Goal: Task Accomplishment & Management: Complete application form

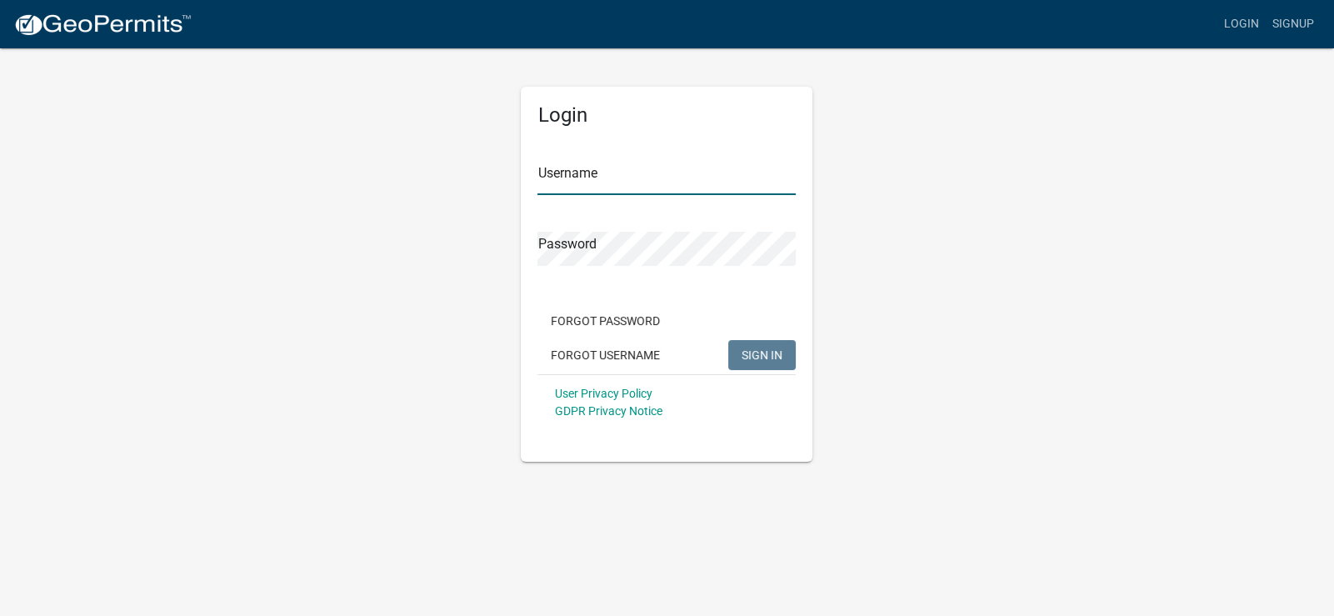
type input "[DEMOGRAPHIC_DATA]"
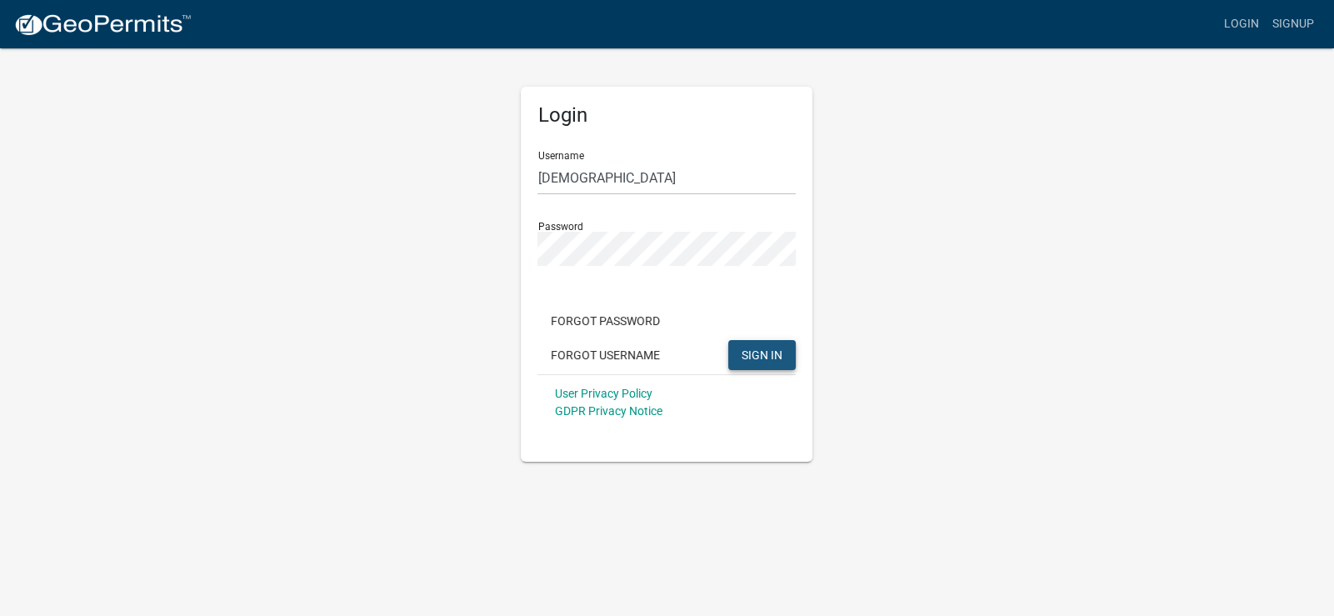
click at [750, 353] on span "SIGN IN" at bounding box center [762, 354] width 41 height 13
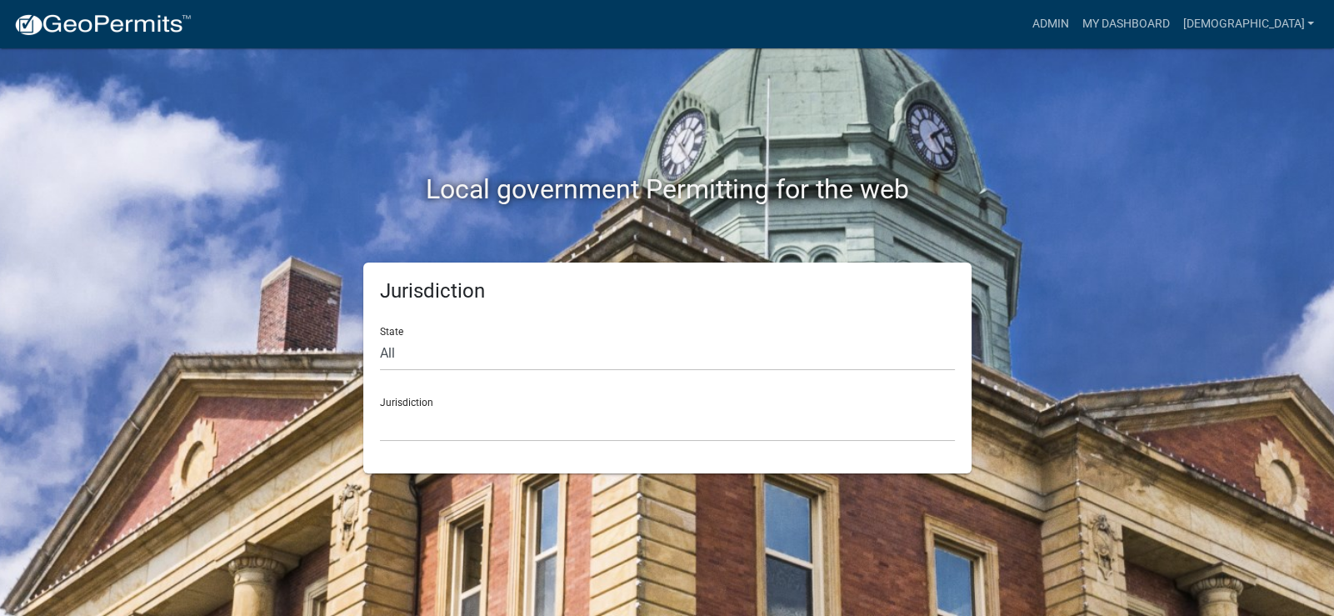
click at [675, 403] on div "Jurisdiction [GEOGRAPHIC_DATA], [US_STATE] [GEOGRAPHIC_DATA], [US_STATE][PERSON…" at bounding box center [667, 413] width 575 height 58
click at [395, 420] on select "[GEOGRAPHIC_DATA], [US_STATE] [GEOGRAPHIC_DATA], [US_STATE][PERSON_NAME][GEOGRA…" at bounding box center [667, 425] width 575 height 34
click at [395, 416] on select "[GEOGRAPHIC_DATA], [US_STATE] [GEOGRAPHIC_DATA], [US_STATE][PERSON_NAME][GEOGRA…" at bounding box center [667, 425] width 575 height 34
click at [408, 360] on select "All [US_STATE] [US_STATE] [US_STATE] [US_STATE] [US_STATE] [US_STATE] [US_STATE…" at bounding box center [667, 354] width 575 height 34
select select "[US_STATE]"
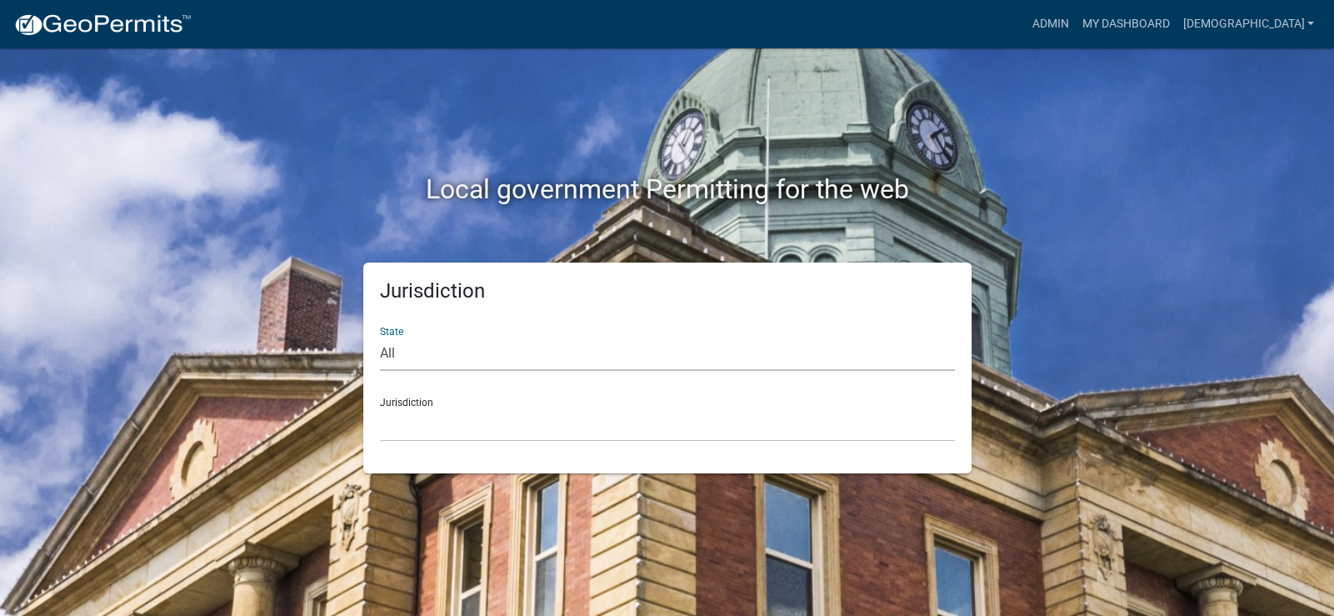
click at [380, 337] on select "All [US_STATE] [US_STATE] [US_STATE] [US_STATE] [US_STATE] [US_STATE] [US_STATE…" at bounding box center [667, 354] width 575 height 34
click at [425, 426] on select "[GEOGRAPHIC_DATA], [US_STATE] [GEOGRAPHIC_DATA], [US_STATE] [GEOGRAPHIC_DATA], …" at bounding box center [667, 425] width 575 height 34
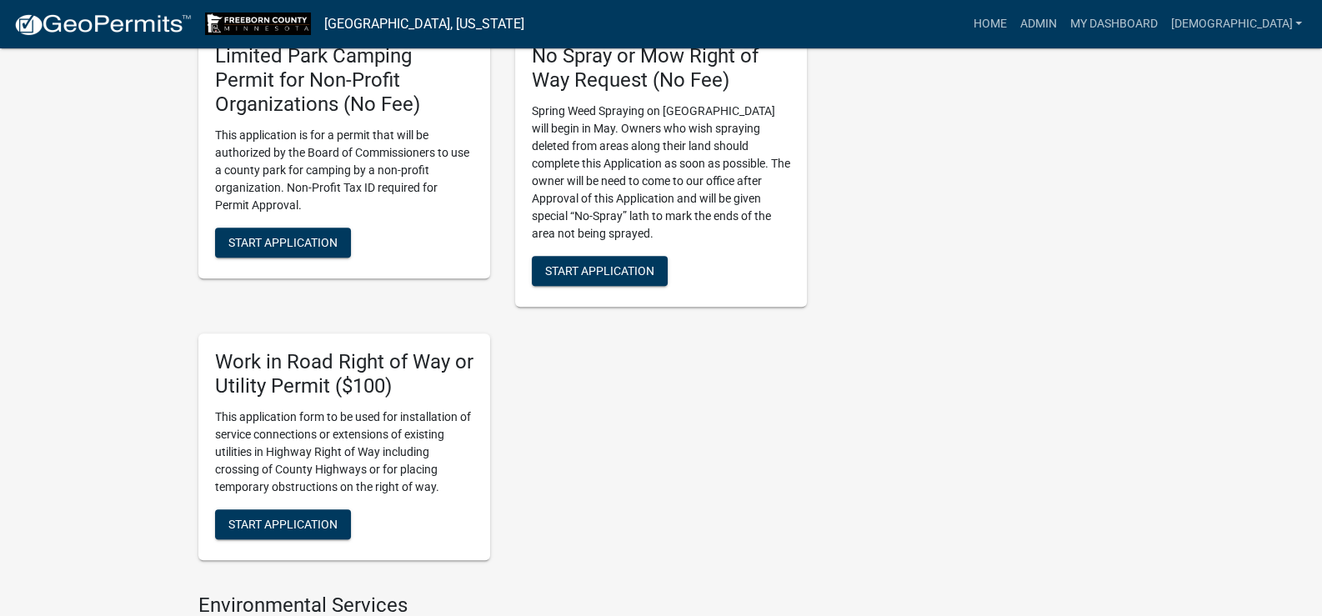
scroll to position [1750, 0]
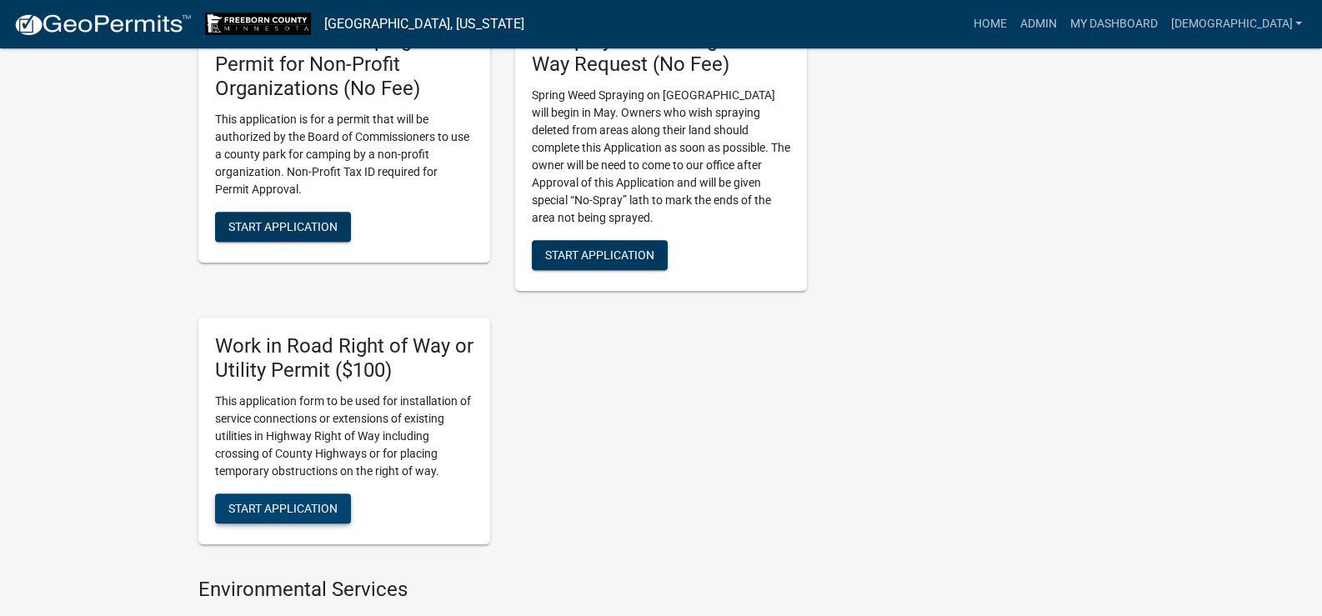
click at [288, 503] on span "Start Application" at bounding box center [282, 507] width 109 height 13
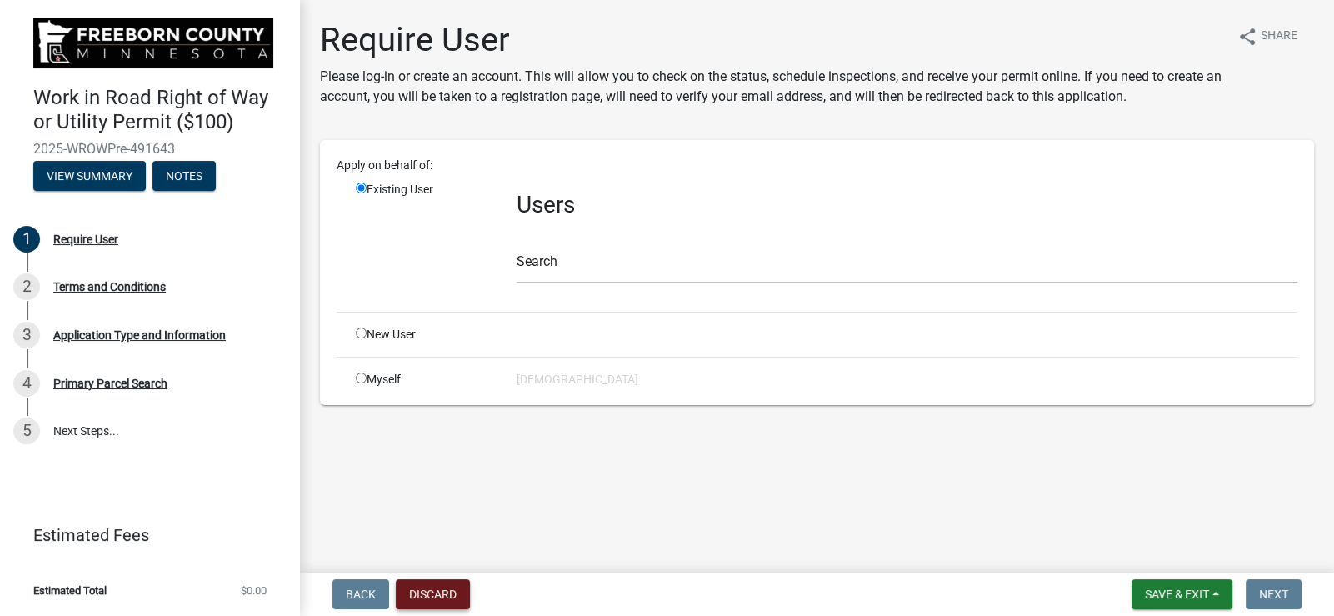
click at [428, 594] on button "Discard" at bounding box center [433, 594] width 74 height 30
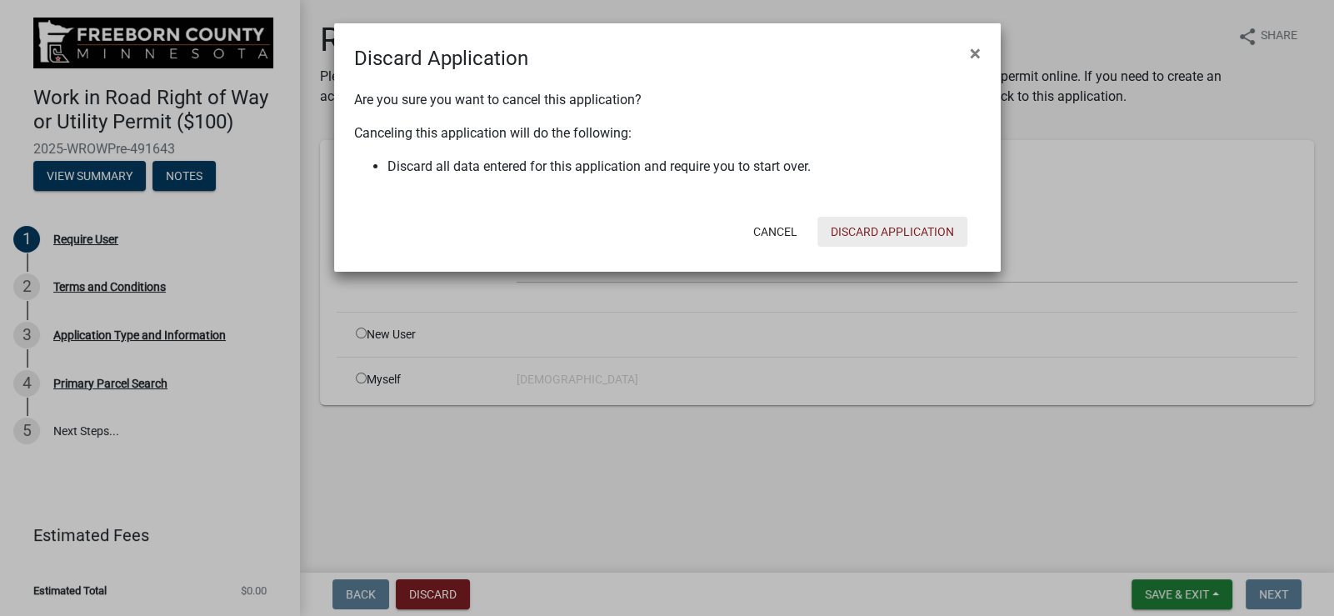
click at [897, 231] on button "Discard Application" at bounding box center [893, 232] width 150 height 30
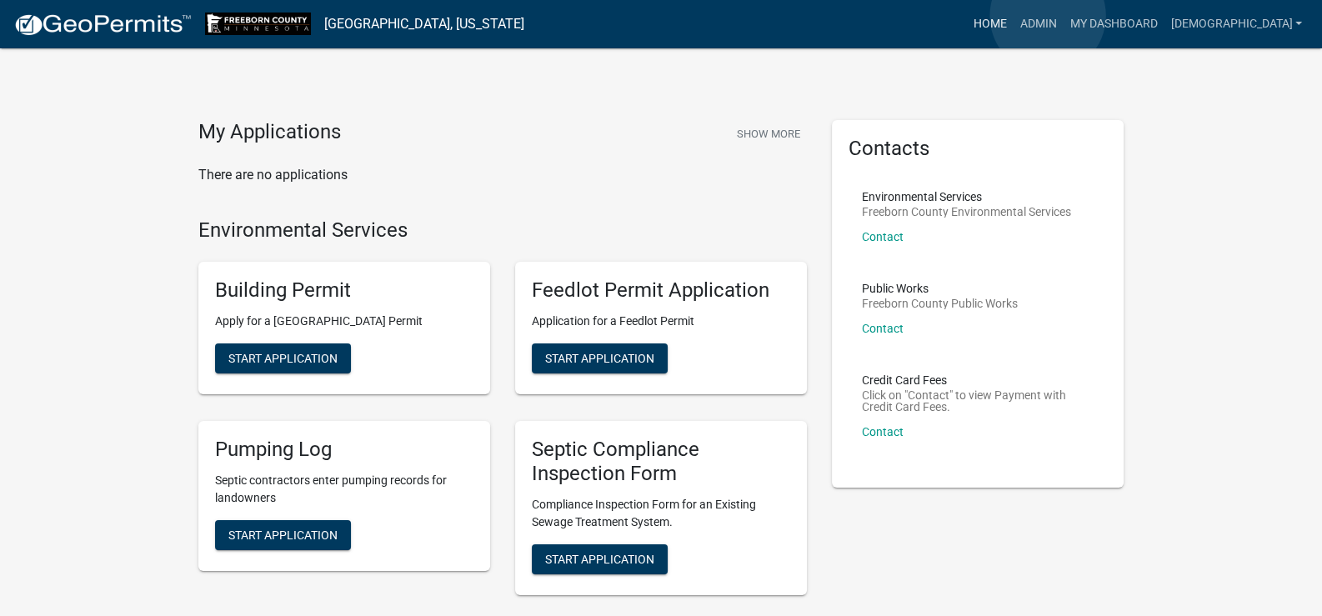
click at [1013, 16] on link "Home" at bounding box center [989, 24] width 47 height 32
click at [1163, 23] on link "My Dashboard" at bounding box center [1113, 24] width 101 height 32
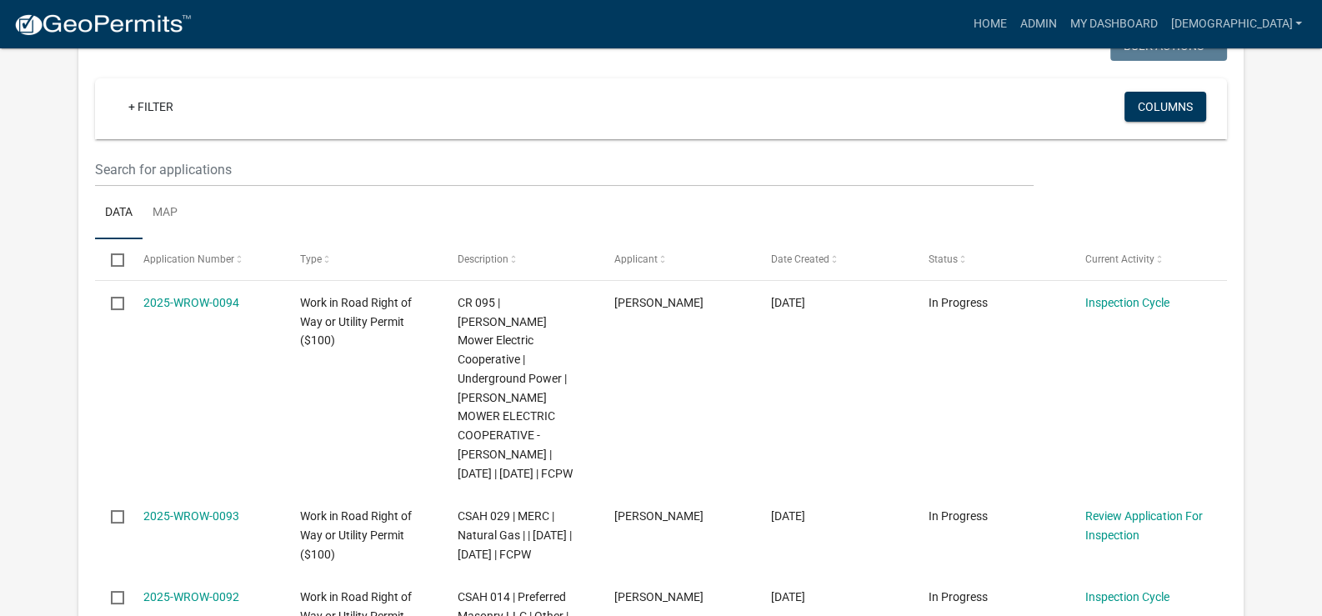
scroll to position [333, 0]
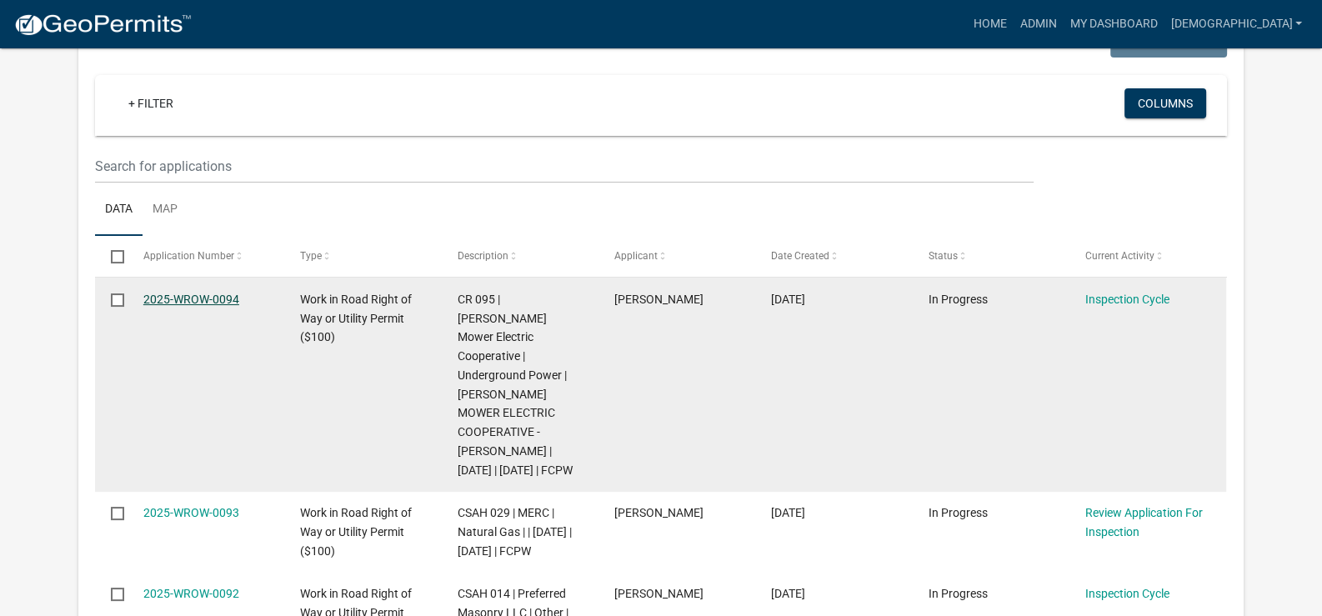
click at [204, 295] on link "2025-WROW-0094" at bounding box center [191, 299] width 96 height 13
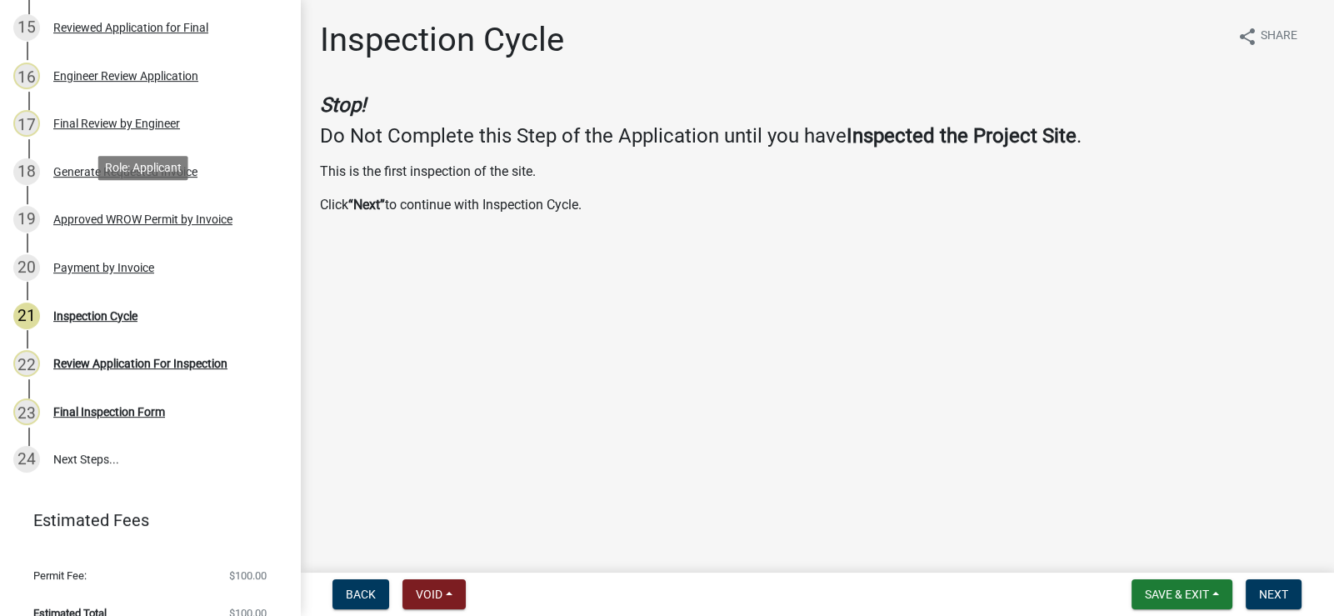
scroll to position [936, 0]
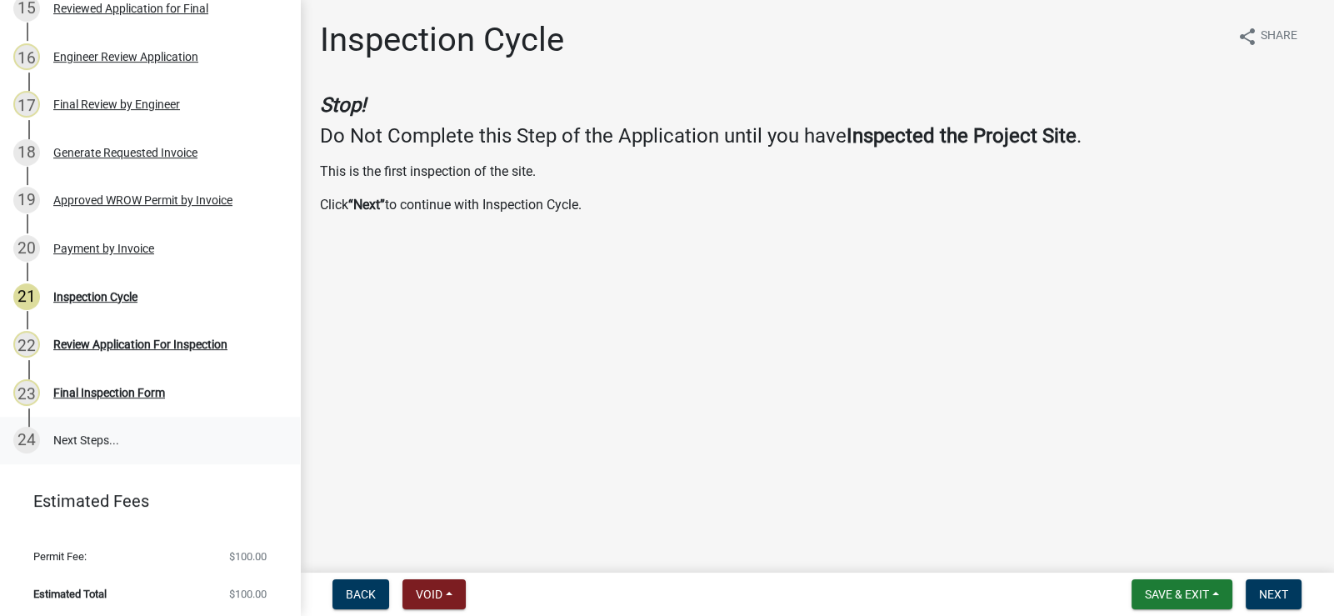
click at [72, 440] on link "24 Next Steps..." at bounding box center [150, 441] width 300 height 48
click at [1284, 591] on span "Next" at bounding box center [1273, 594] width 29 height 13
